Goal: Task Accomplishment & Management: Manage account settings

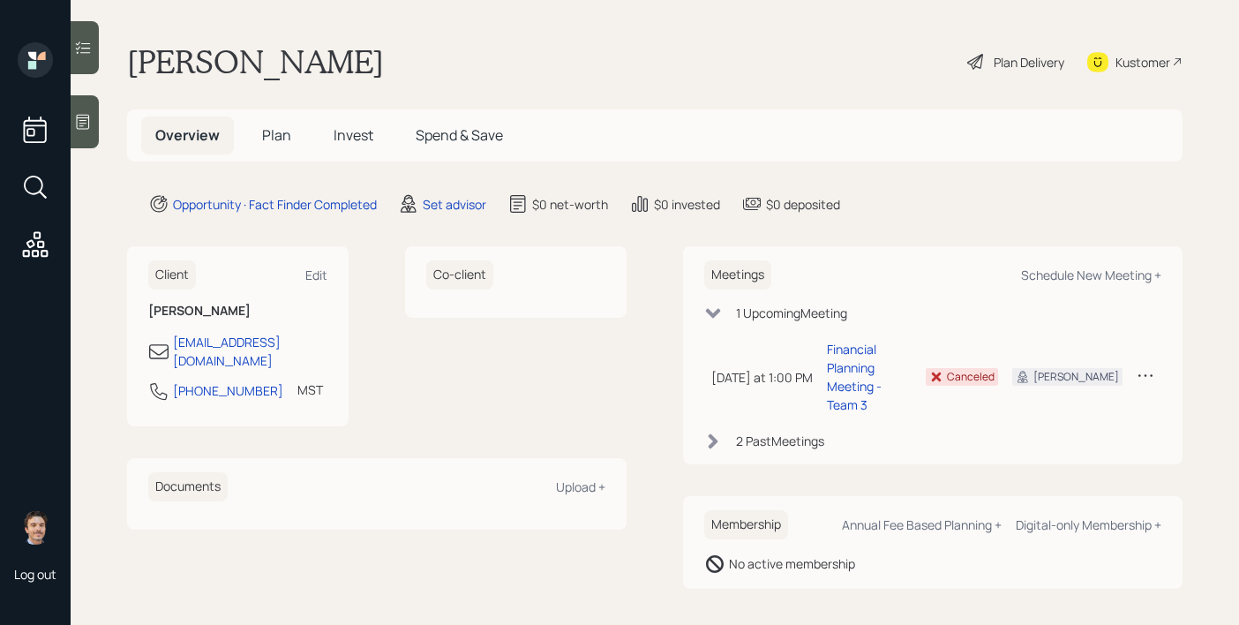
click at [1153, 366] on icon at bounding box center [1145, 375] width 18 height 18
click at [1079, 401] on div "Reschedule" at bounding box center [1090, 409] width 127 height 17
click at [1071, 280] on div "Schedule New Meeting +" at bounding box center [1091, 274] width 140 height 17
select select "round-[PERSON_NAME]"
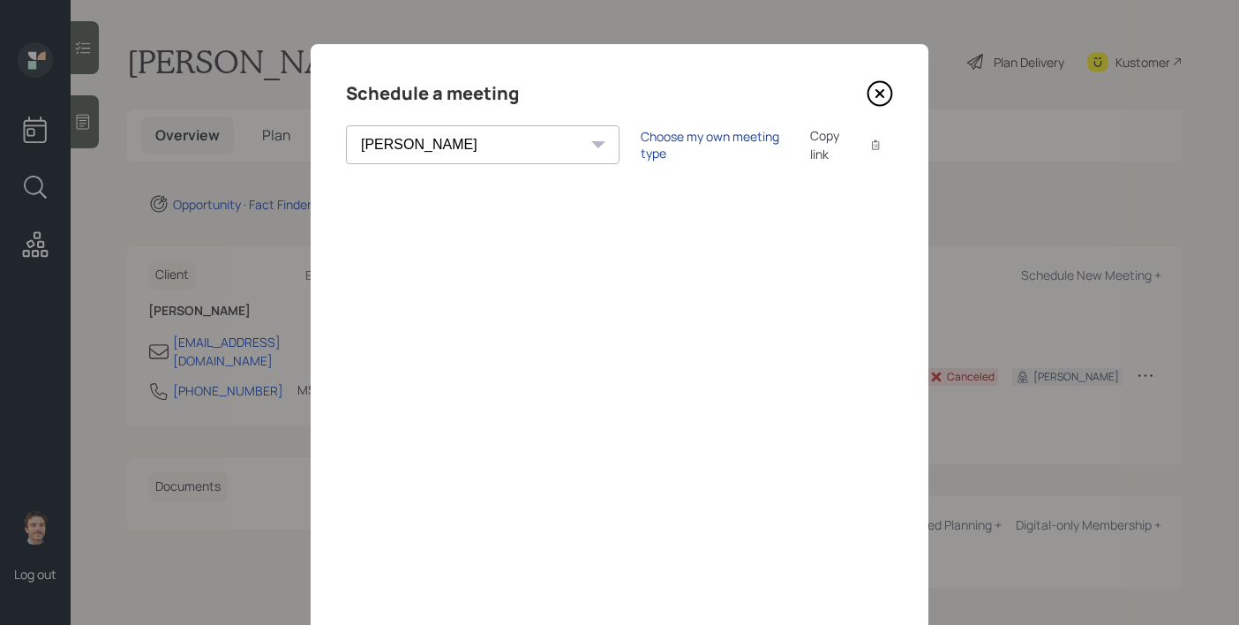
click at [640, 142] on div "Choose my own meeting type" at bounding box center [714, 145] width 148 height 34
click at [876, 93] on icon at bounding box center [879, 93] width 26 height 26
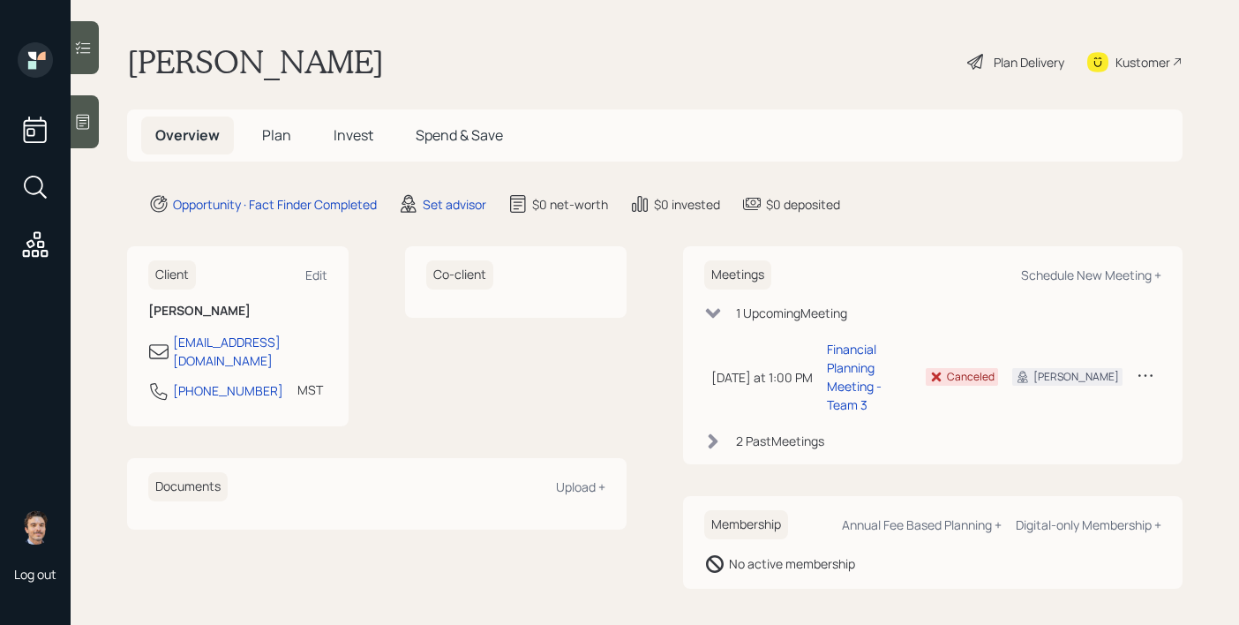
click at [802, 431] on div "2 Past Meeting s" at bounding box center [780, 440] width 88 height 19
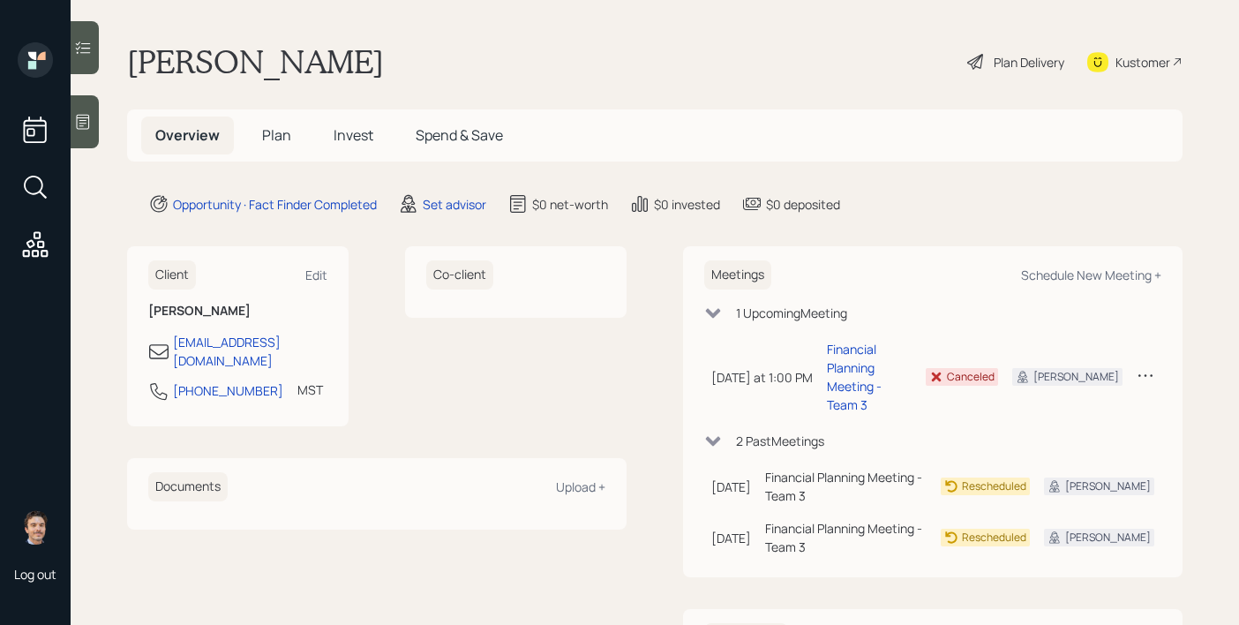
click at [802, 431] on div "2 Past Meeting s" at bounding box center [780, 440] width 88 height 19
